Goal: Task Accomplishment & Management: Manage account settings

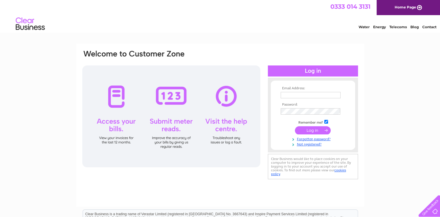
type input "caroline@hmbsgroup.uk"
click at [314, 130] on input "submit" at bounding box center [313, 130] width 36 height 8
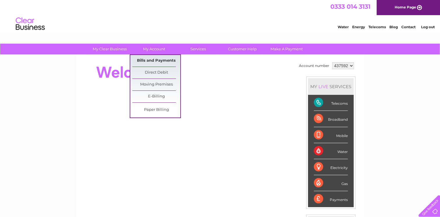
click at [151, 58] on link "Bills and Payments" at bounding box center [156, 61] width 48 height 12
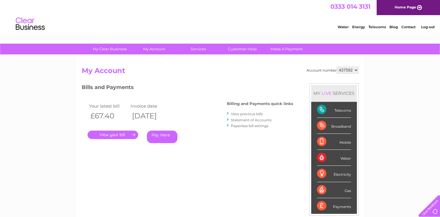
click at [113, 134] on link "." at bounding box center [113, 135] width 51 height 8
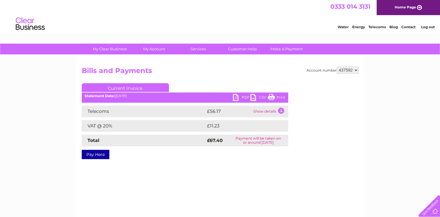
click at [236, 97] on link "PDF" at bounding box center [241, 98] width 17 height 8
